Goal: Navigation & Orientation: Find specific page/section

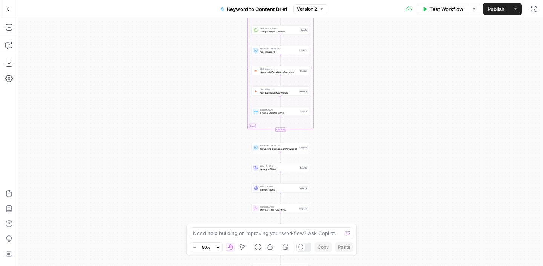
click at [6, 9] on icon "button" at bounding box center [8, 8] width 5 height 5
